Goal: Obtain resource: Download file/media

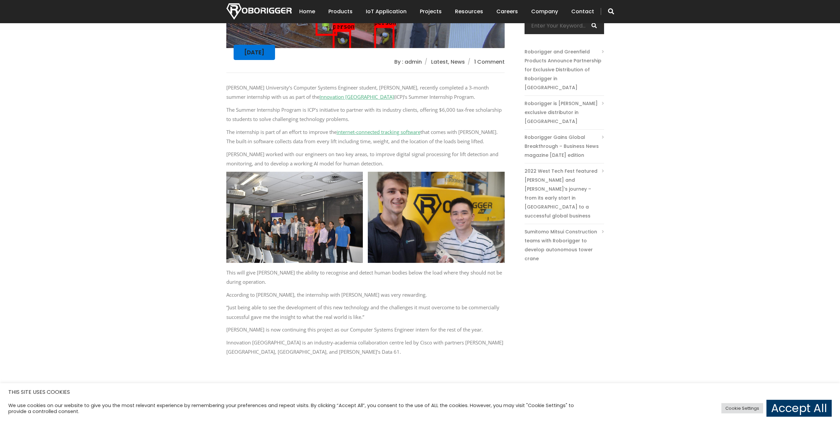
scroll to position [298, 0]
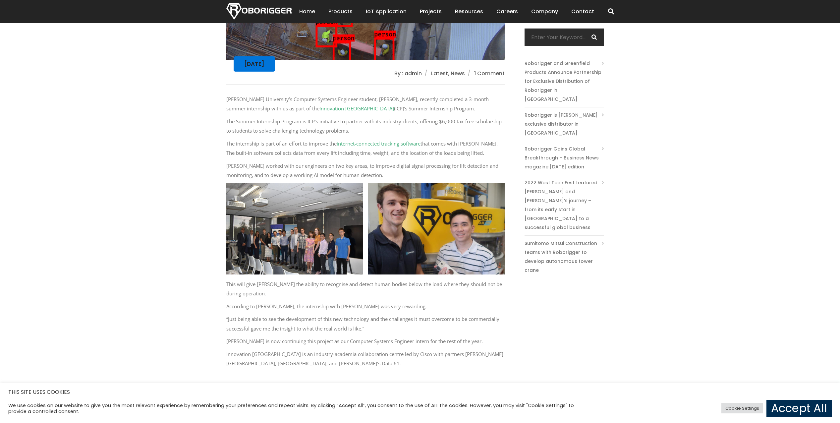
drag, startPoint x: 790, startPoint y: 404, endPoint x: 764, endPoint y: 328, distance: 81.1
click at [790, 404] on link "Accept All" at bounding box center [798, 407] width 65 height 17
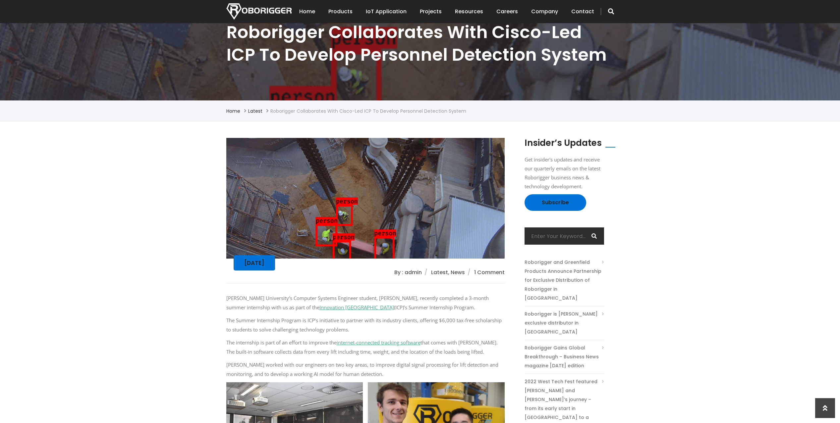
scroll to position [0, 0]
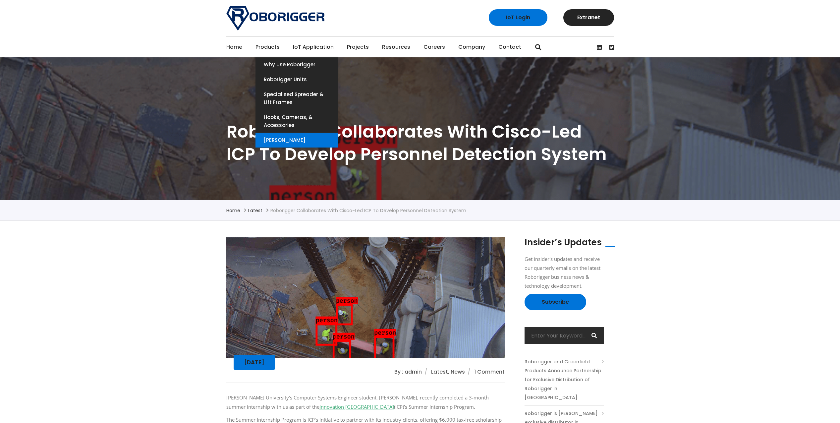
click at [275, 140] on link "[PERSON_NAME]" at bounding box center [296, 140] width 83 height 15
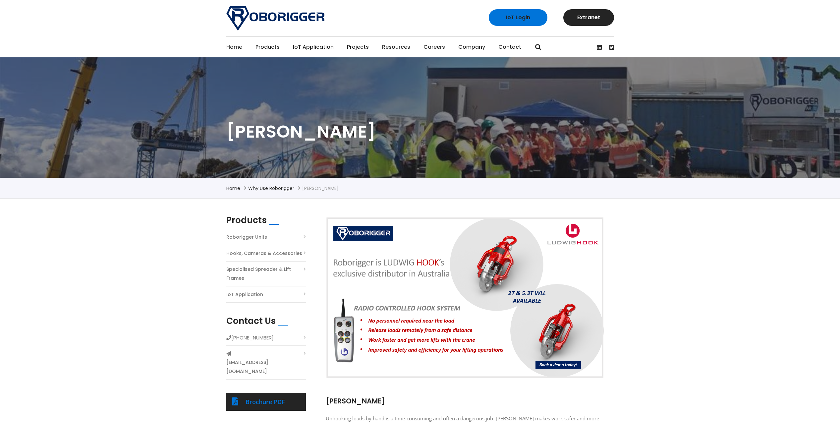
click at [305, 50] on link "IoT Application" at bounding box center [313, 47] width 41 height 21
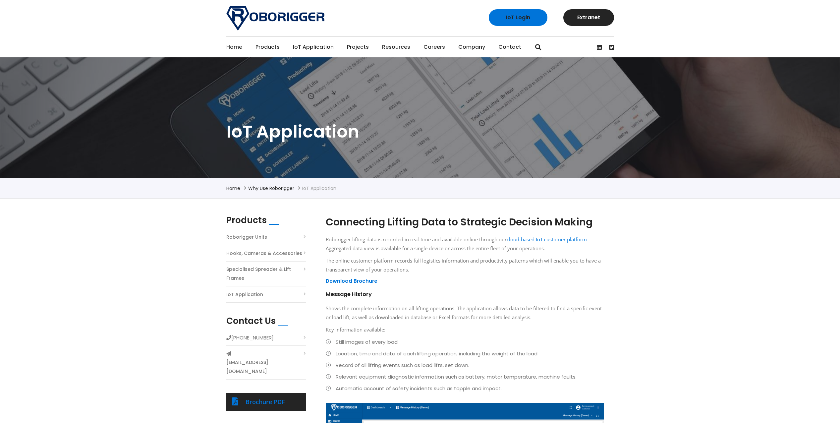
click at [278, 253] on link "Hooks, Cameras & Accessories" at bounding box center [264, 253] width 76 height 9
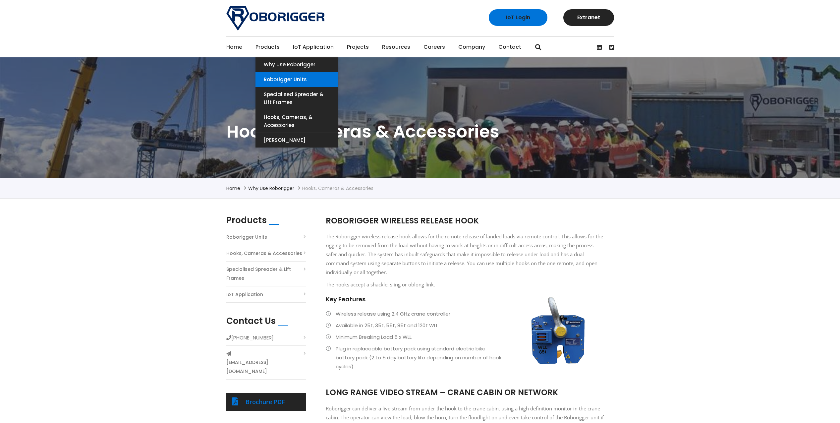
click at [279, 77] on link "Roborigger Units" at bounding box center [296, 79] width 83 height 15
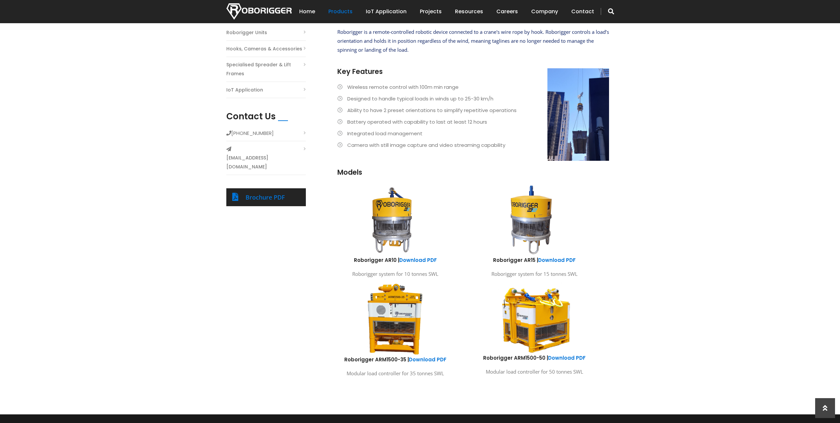
scroll to position [199, 0]
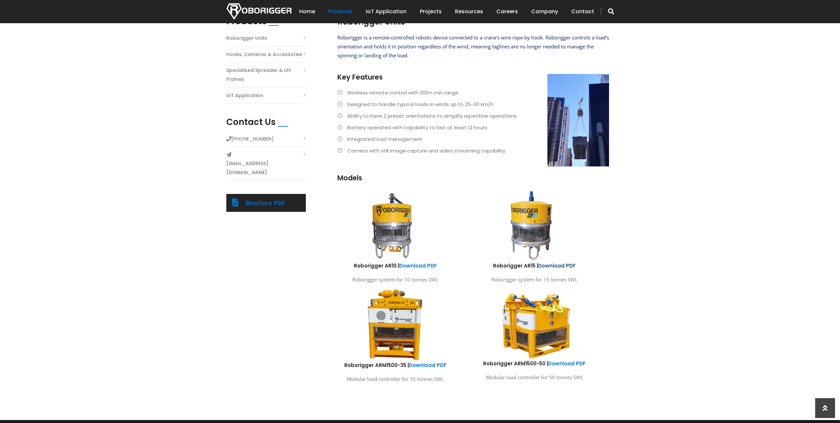
click at [554, 264] on link "Download PDF" at bounding box center [556, 265] width 37 height 7
